Goal: Task Accomplishment & Management: Use online tool/utility

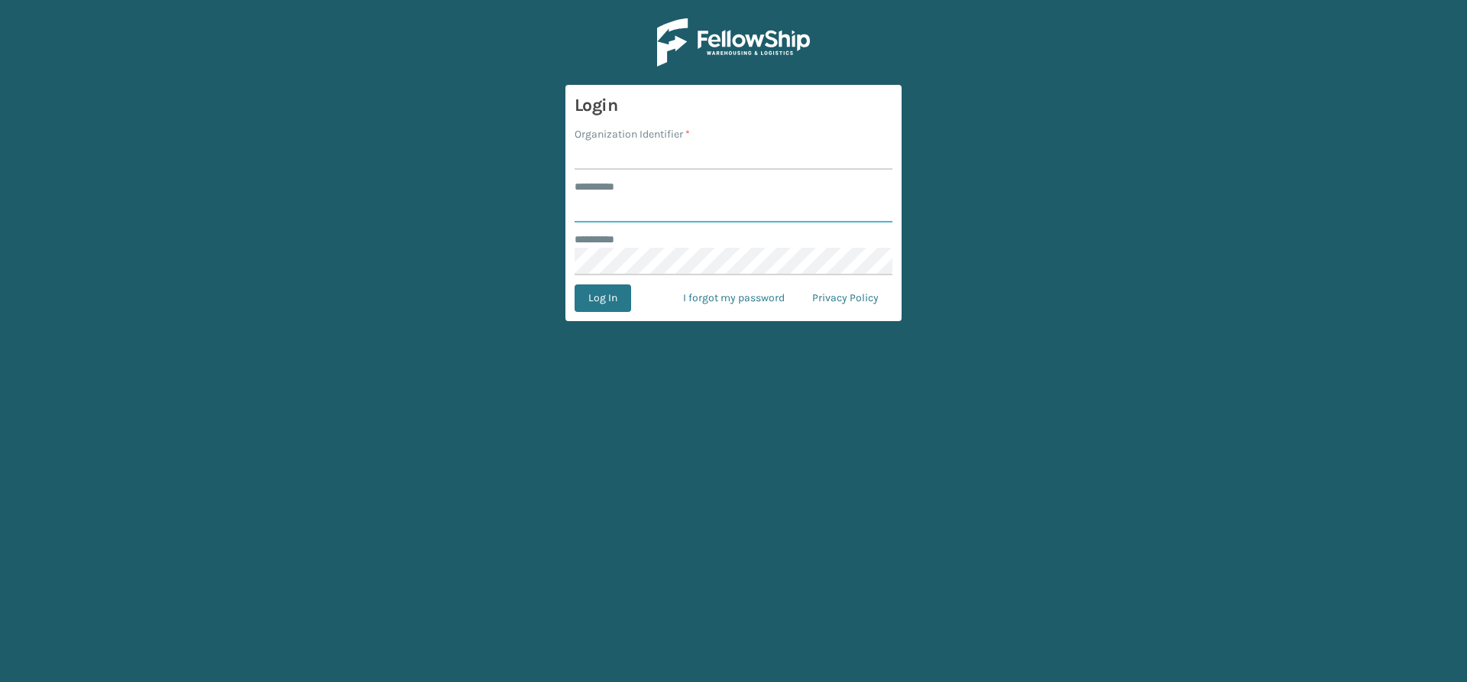
type input "*****"
click at [648, 149] on input "Organization Identifier *" at bounding box center [734, 156] width 318 height 28
type input "Vancouver Remco"
click at [610, 311] on button "Log In" at bounding box center [603, 298] width 57 height 28
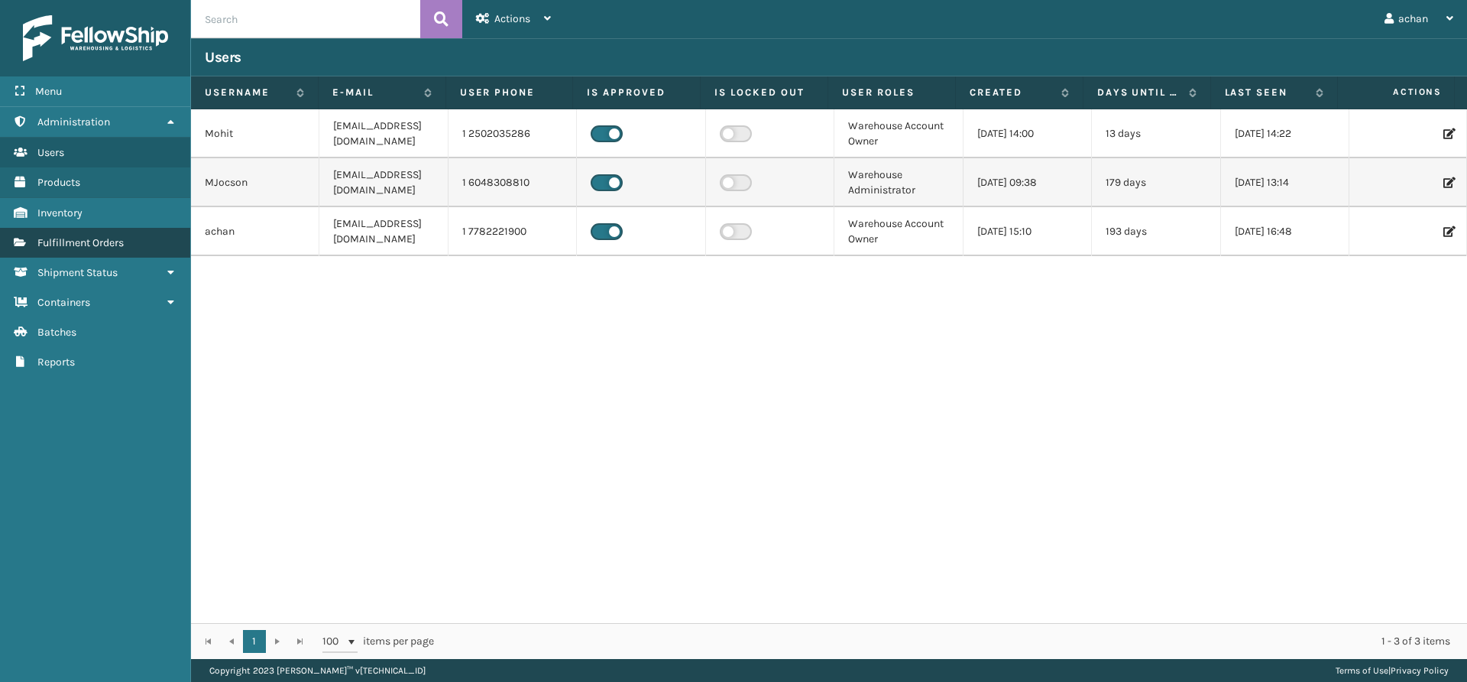
click at [104, 240] on span "Fulfillment Orders" at bounding box center [80, 242] width 86 height 13
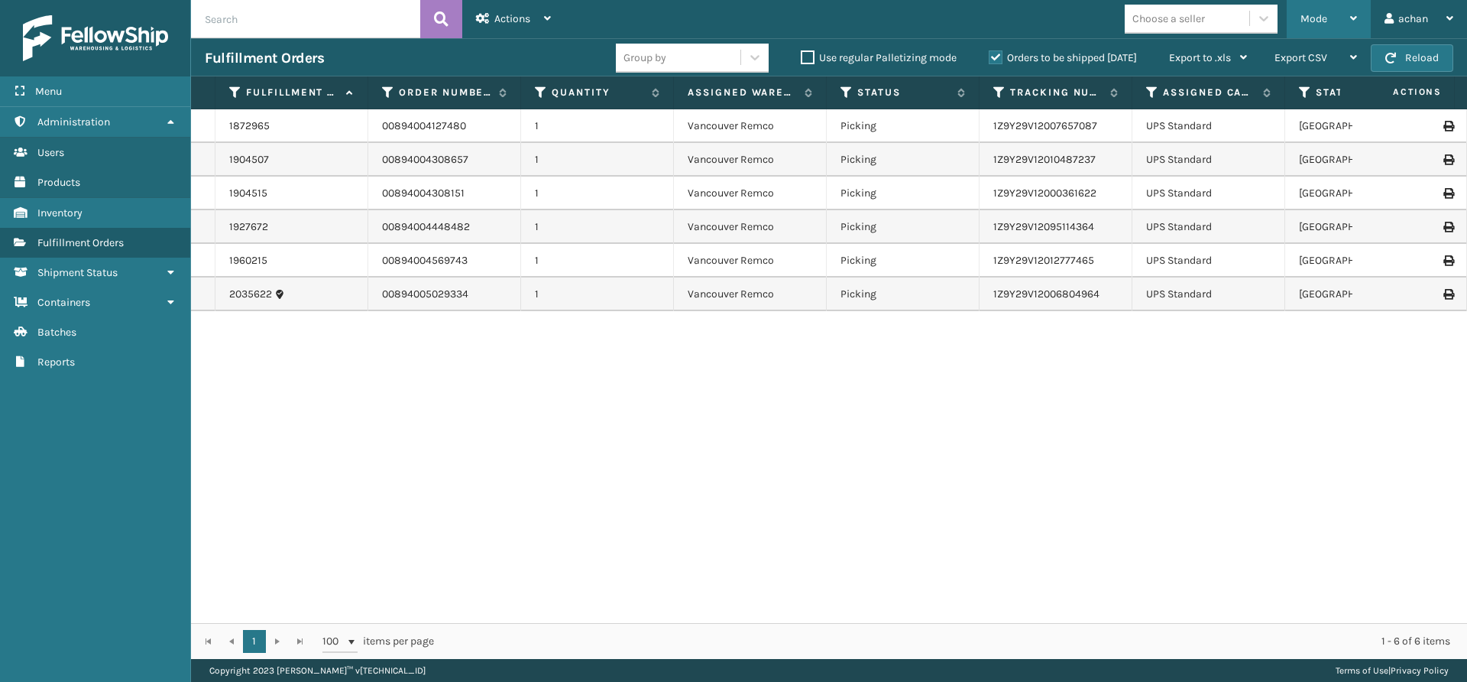
click at [1349, 18] on div "Mode" at bounding box center [1328, 19] width 57 height 38
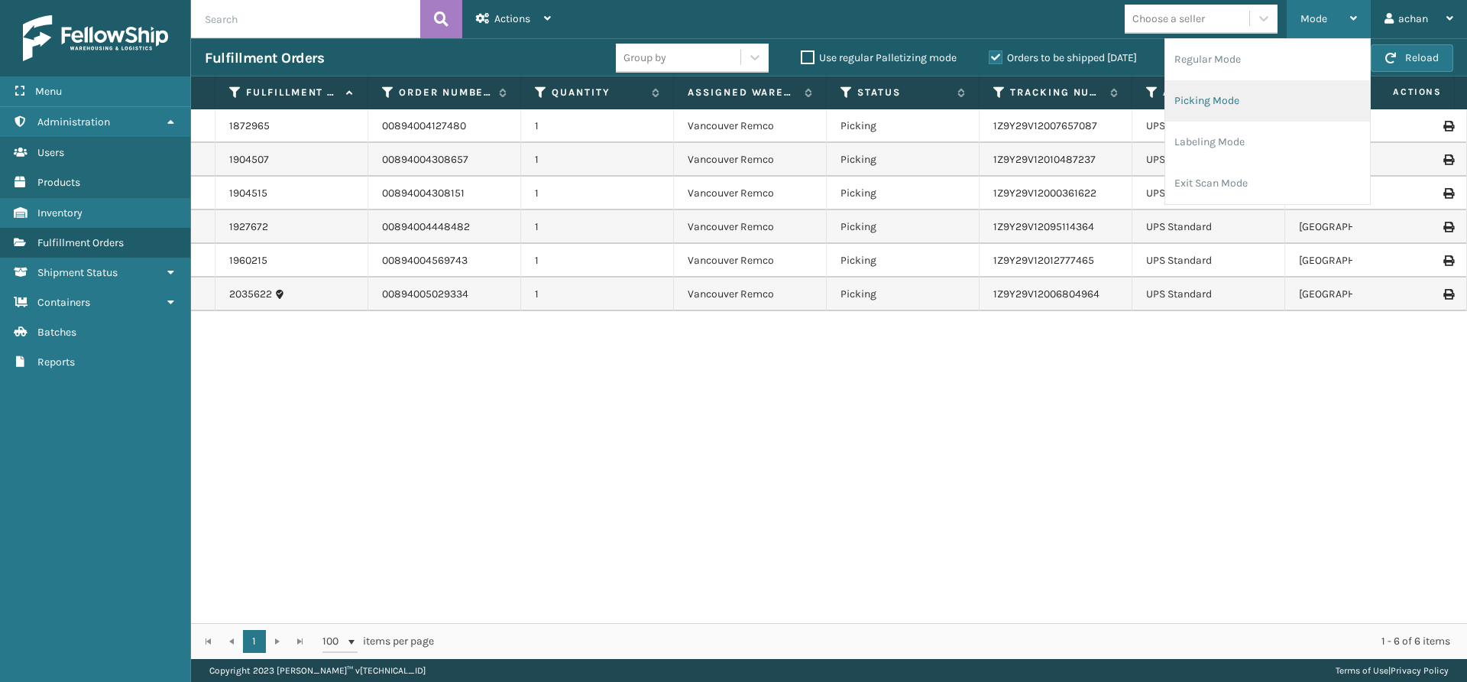
click at [1215, 96] on li "Picking Mode" at bounding box center [1267, 100] width 205 height 41
